Goal: Task Accomplishment & Management: Use online tool/utility

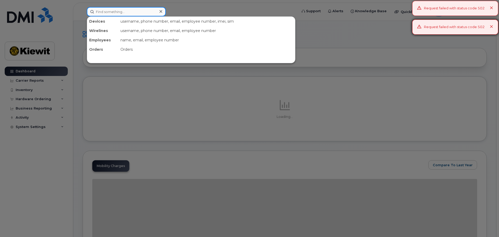
click at [116, 13] on input at bounding box center [126, 11] width 79 height 9
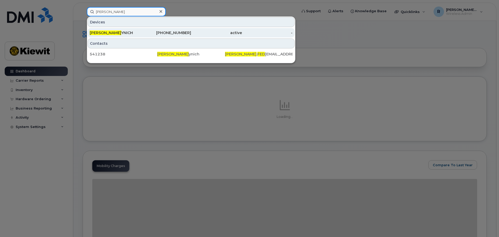
type input "emily fed"
click at [113, 32] on div "EMILY FED YNICH" at bounding box center [115, 32] width 51 height 5
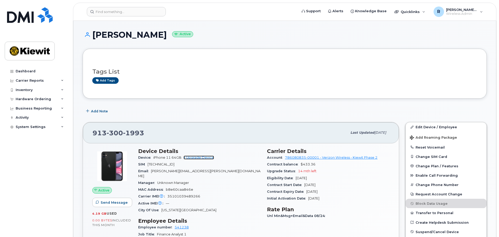
click at [200, 159] on link "+ Upgrade Device" at bounding box center [198, 158] width 30 height 4
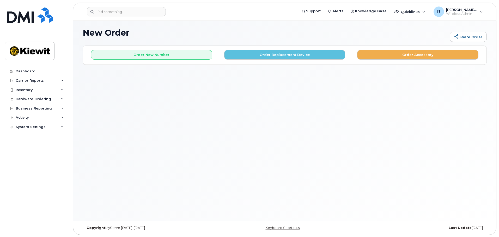
scroll to position [3, 0]
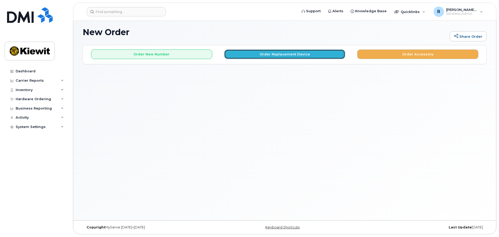
click at [255, 57] on button "Order Replacement Device" at bounding box center [284, 55] width 121 height 10
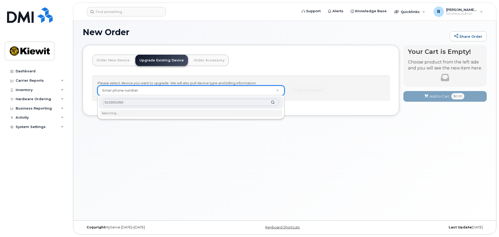
type input "9133001993"
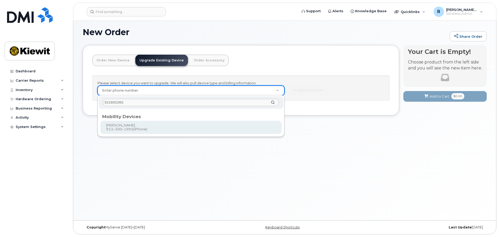
type input "1173910"
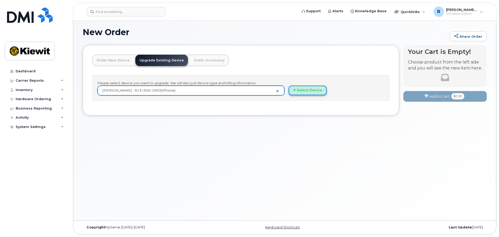
click at [296, 94] on button "Select Device" at bounding box center [307, 91] width 38 height 10
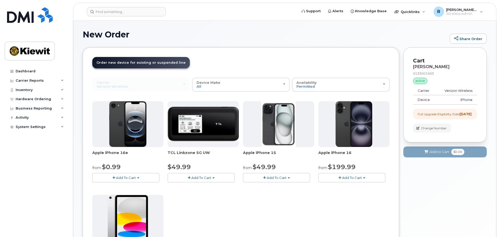
scroll to position [0, 0]
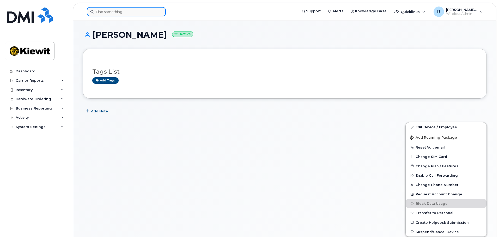
click at [109, 13] on input at bounding box center [126, 11] width 79 height 9
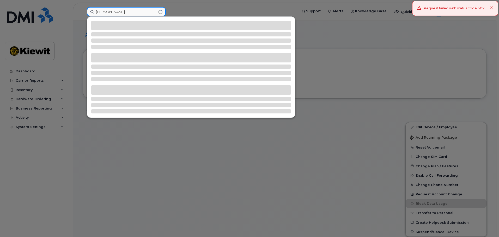
type input "jonathan wood"
click at [492, 8] on icon at bounding box center [491, 8] width 3 height 3
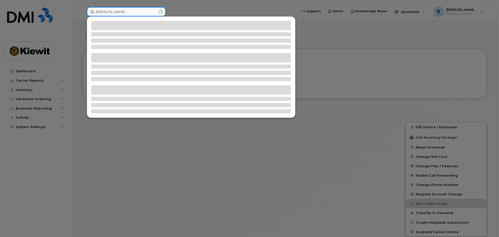
click at [131, 11] on input "jonathan wood" at bounding box center [126, 11] width 79 height 9
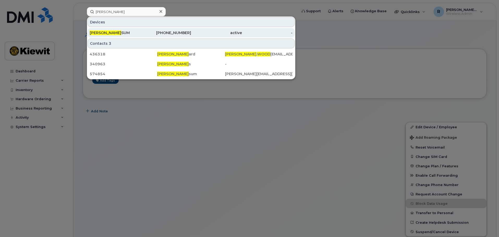
click at [128, 33] on div "[PERSON_NAME] SUM" at bounding box center [115, 32] width 51 height 5
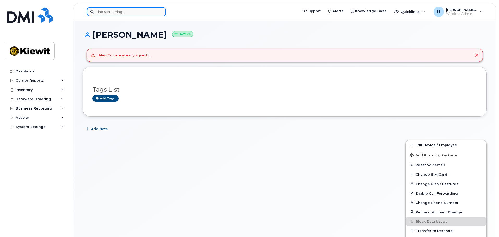
click at [111, 15] on input at bounding box center [126, 11] width 79 height 9
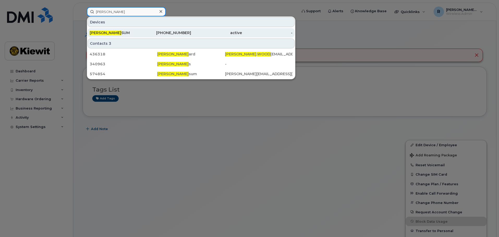
type input "jonathan wood"
click at [115, 35] on div "JONATHAN WOOD SUM" at bounding box center [115, 32] width 51 height 5
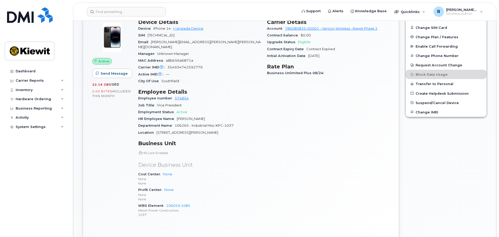
scroll to position [130, 0]
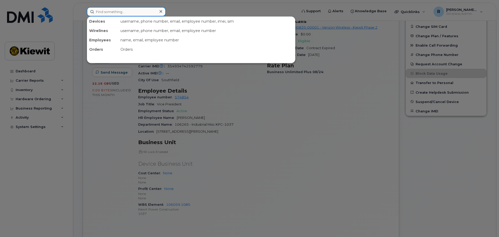
click at [109, 10] on input at bounding box center [126, 11] width 79 height 9
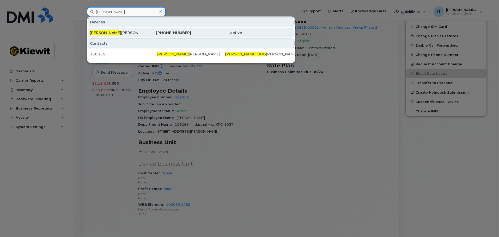
type input "nathan bog"
click at [111, 31] on span "Nathan Bog" at bounding box center [106, 32] width 32 height 5
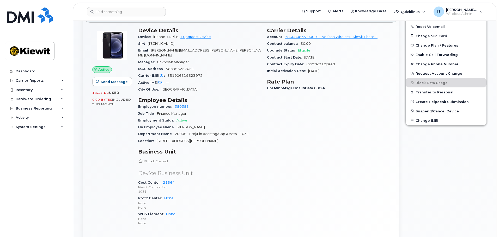
scroll to position [130, 0]
